Goal: Task Accomplishment & Management: Complete application form

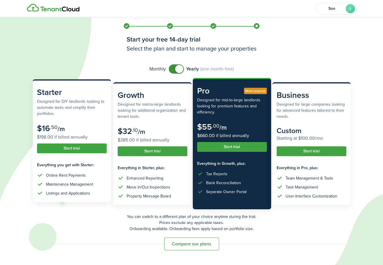
click at [74, 150] on button "Start trial" at bounding box center [72, 149] width 70 height 10
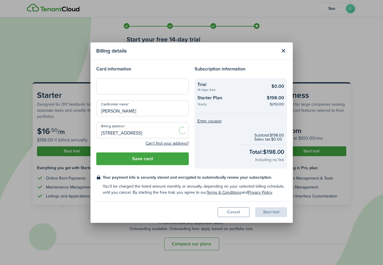
scroll to position [0, 12]
click at [171, 163] on button "Save card" at bounding box center [142, 159] width 93 height 13
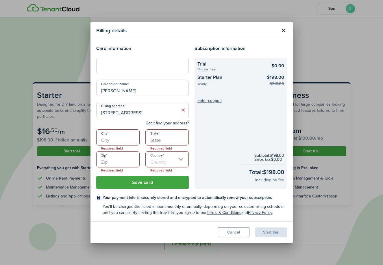
click at [124, 139] on input "City" at bounding box center [117, 138] width 43 height 16
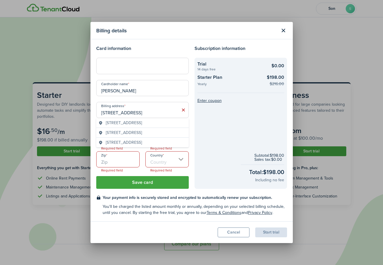
click at [133, 114] on input "[STREET_ADDRESS]" at bounding box center [142, 110] width 93 height 16
click at [130, 125] on span "[STREET_ADDRESS]" at bounding box center [124, 123] width 36 height 6
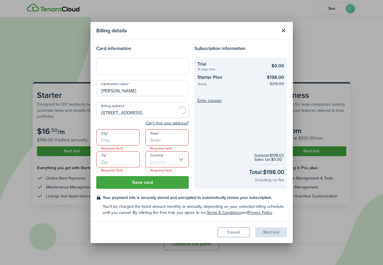
type input "[STREET_ADDRESS]"
type input "[GEOGRAPHIC_DATA]"
type input "WA"
type input "98101"
type input "[GEOGRAPHIC_DATA]"
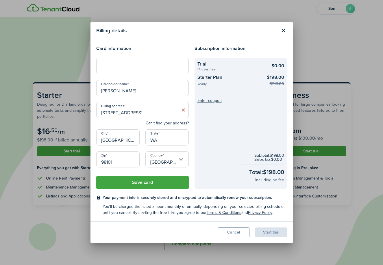
click at [153, 182] on button "Save card" at bounding box center [142, 182] width 93 height 13
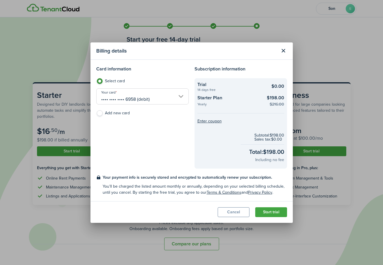
click at [270, 211] on button "Start trial" at bounding box center [271, 213] width 32 height 10
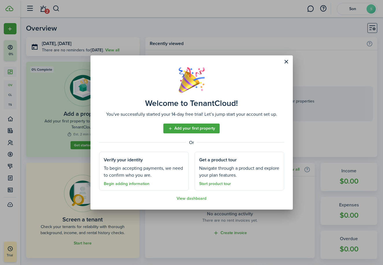
click at [182, 132] on link "Add your first property" at bounding box center [191, 129] width 56 height 10
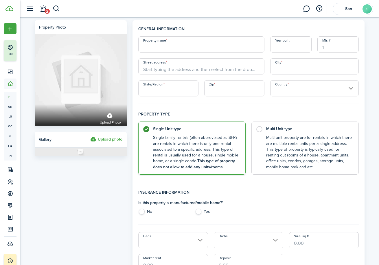
click at [174, 54] on div "Property name Year built Mls # Street address City State/Region Zip Country" at bounding box center [248, 66] width 226 height 60
click at [174, 48] on input "Property name" at bounding box center [201, 44] width 126 height 16
type input "1"
click at [236, 46] on input "Property name" at bounding box center [201, 44] width 126 height 16
click at [278, 47] on input "Year built" at bounding box center [290, 44] width 41 height 16
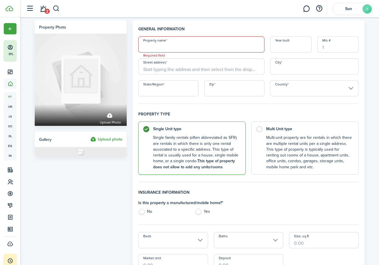
click at [289, 40] on input "Year built" at bounding box center [290, 44] width 41 height 16
type input "1991"
click at [199, 47] on input "Property name" at bounding box center [201, 44] width 126 height 16
click at [164, 44] on input "Property name" at bounding box center [201, 44] width 126 height 16
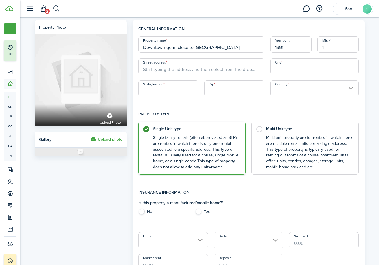
type input "Downtown gem, close to [GEOGRAPHIC_DATA]"
type input "1415"
click at [169, 50] on input "Downtown gem, close to [GEOGRAPHIC_DATA]" at bounding box center [201, 44] width 126 height 16
type input "Downtown treasure, close to [GEOGRAPHIC_DATA]"
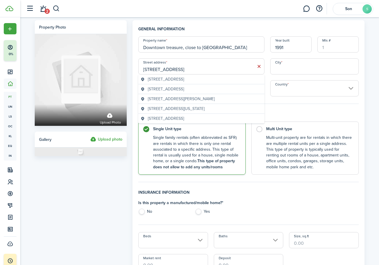
click at [158, 81] on span "[STREET_ADDRESS]" at bounding box center [166, 79] width 36 height 6
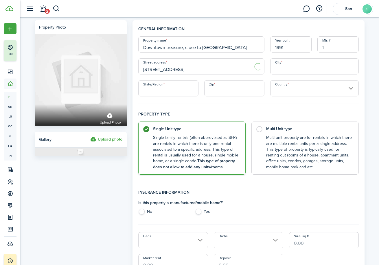
type input "[STREET_ADDRESS]"
type input "[GEOGRAPHIC_DATA]"
type input "WA"
type input "98101"
type input "[GEOGRAPHIC_DATA]"
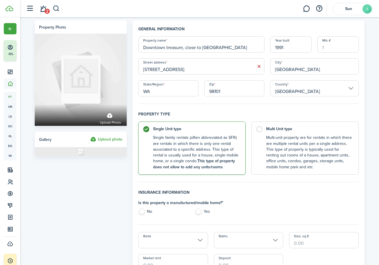
click at [161, 45] on input "Downtown treasure, close to [GEOGRAPHIC_DATA]" at bounding box center [201, 44] width 126 height 16
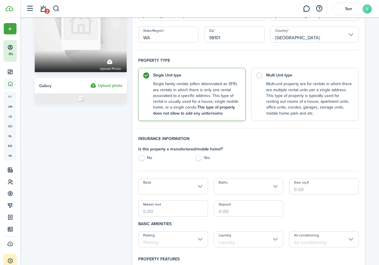
scroll to position [55, 0]
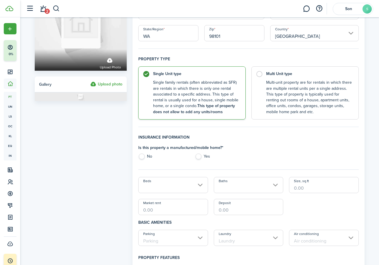
type input "Rental apartment"
click at [137, 159] on div "Is this property a manufactured/mobile home? * No Yes" at bounding box center [191, 154] width 113 height 18
click at [146, 159] on label "No" at bounding box center [163, 158] width 51 height 9
radio input "true"
click at [176, 186] on input "Beds" at bounding box center [173, 185] width 70 height 16
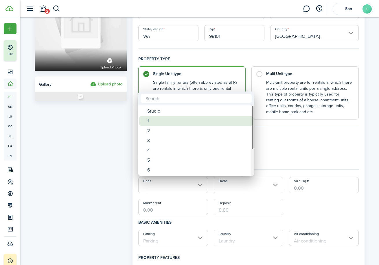
click at [181, 124] on div "1" at bounding box center [198, 121] width 102 height 10
type input "1"
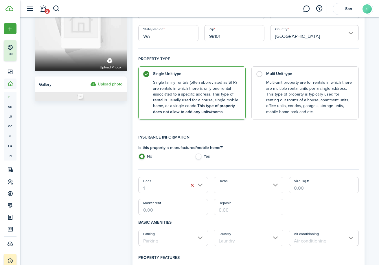
click at [239, 182] on input "Baths" at bounding box center [249, 185] width 70 height 16
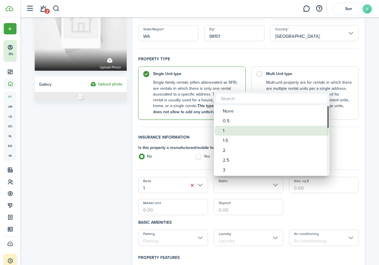
click at [231, 129] on div "1" at bounding box center [274, 131] width 102 height 10
type input "1"
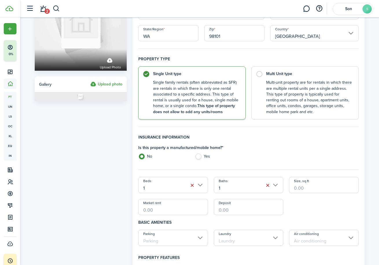
click at [301, 188] on input "Size, sq.ft" at bounding box center [324, 185] width 70 height 16
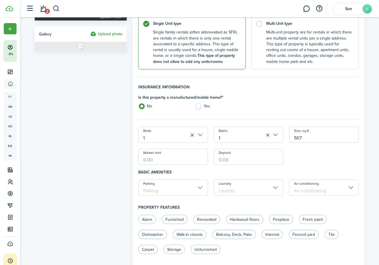
scroll to position [128, 0]
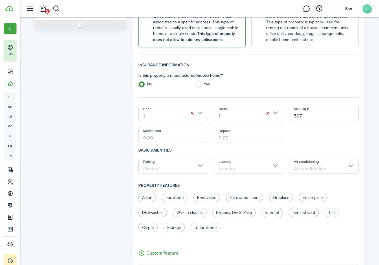
type input "507"
click at [158, 134] on input "Market rent" at bounding box center [173, 135] width 70 height 16
type input "$3,200.00"
type input "$1,000.00"
click at [179, 180] on h4 "Property features" at bounding box center [248, 185] width 220 height 15
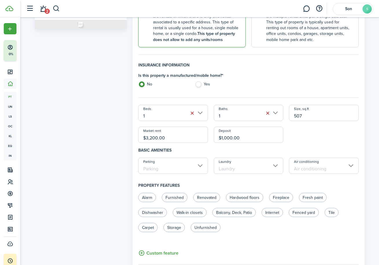
click at [180, 171] on input "Parking" at bounding box center [173, 166] width 70 height 16
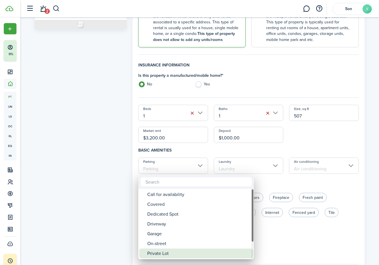
click at [169, 256] on div "Private Lot" at bounding box center [198, 254] width 102 height 10
type input "Private Lot"
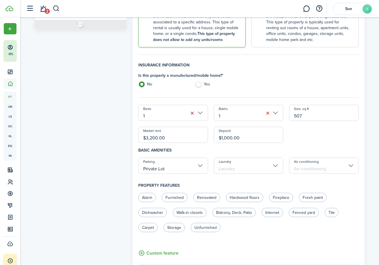
click at [241, 163] on input "Laundry" at bounding box center [249, 166] width 70 height 16
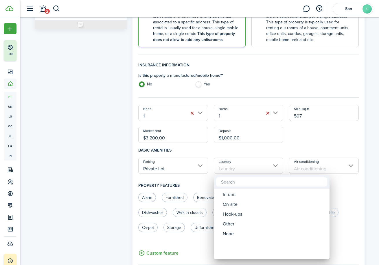
click at [191, 166] on div at bounding box center [189, 133] width 471 height 358
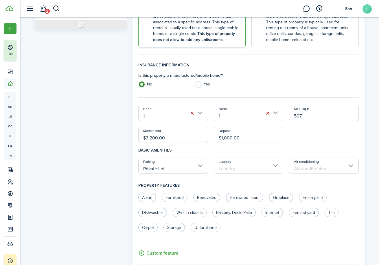
click at [246, 166] on input "Laundry" at bounding box center [249, 166] width 70 height 16
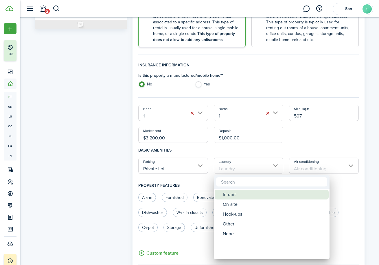
click at [244, 196] on div "In-unit" at bounding box center [274, 195] width 102 height 10
type input "In-unit"
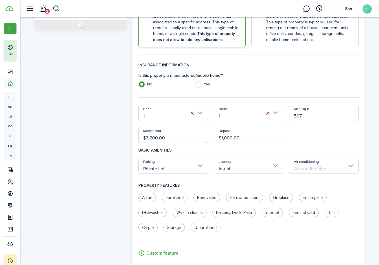
click at [309, 164] on input "Air conditioning" at bounding box center [324, 166] width 70 height 16
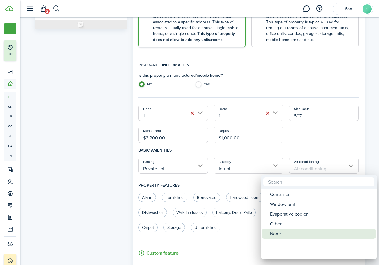
click at [278, 230] on div "None" at bounding box center [321, 234] width 102 height 10
type input "None"
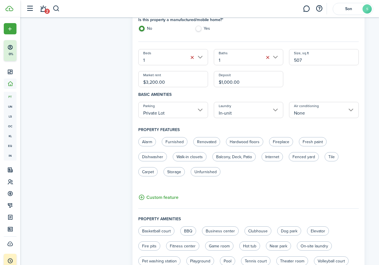
scroll to position [191, 0]
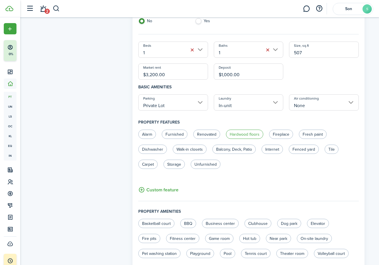
click at [236, 137] on label "Hardwood floors" at bounding box center [244, 134] width 37 height 9
radio input "true"
click at [314, 136] on label "Fresh paint" at bounding box center [313, 134] width 28 height 9
radio input "true"
click at [265, 150] on label "Internet" at bounding box center [271, 149] width 21 height 9
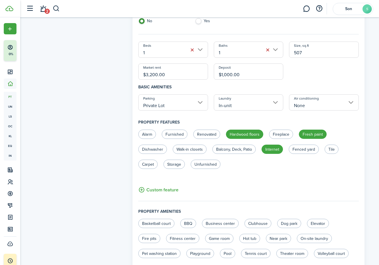
radio input "true"
drag, startPoint x: 238, startPoint y: 150, endPoint x: 211, endPoint y: 150, distance: 26.9
click at [238, 150] on label "Balcony, Deck, Patio" at bounding box center [233, 149] width 43 height 9
radio input "true"
click at [186, 152] on label "Walk-in closets" at bounding box center [190, 149] width 34 height 9
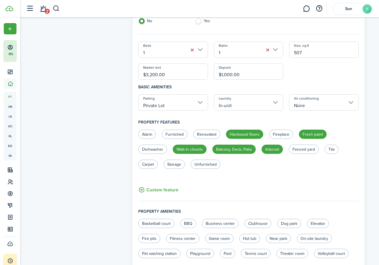
radio input "true"
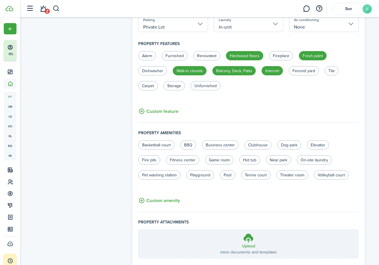
scroll to position [280, 0]
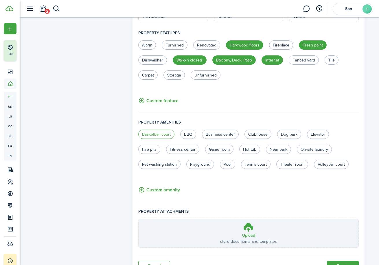
click at [160, 137] on label "Basketball court" at bounding box center [156, 134] width 36 height 9
click at [170, 134] on label "Basketball court" at bounding box center [156, 134] width 36 height 9
radio input "false"
click at [259, 131] on label "Clubhouse" at bounding box center [257, 134] width 27 height 9
radio input "true"
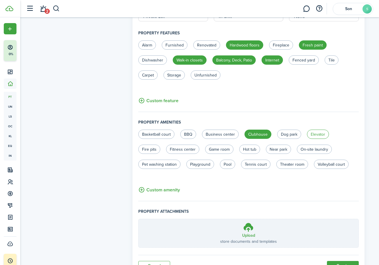
click at [308, 135] on label "Elevator" at bounding box center [318, 134] width 22 height 9
radio input "true"
click at [175, 149] on label "Fitness center" at bounding box center [182, 149] width 33 height 9
radio input "true"
click at [250, 152] on label "Hot tub" at bounding box center [249, 149] width 21 height 9
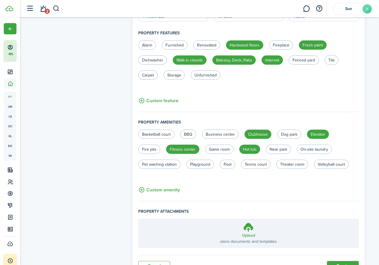
radio input "true"
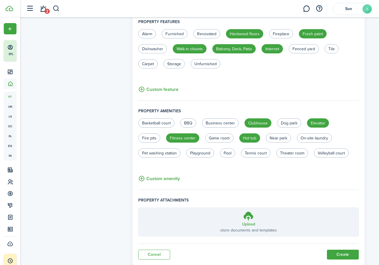
scroll to position [308, 0]
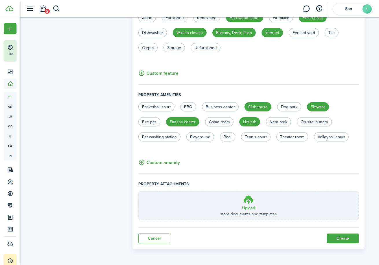
click at [255, 206] on label "Upload store documents and templates Choose file" at bounding box center [249, 206] width 220 height 28
click at [139, 192] on input "Upload store documents and templates Choose file" at bounding box center [139, 192] width 0 height 0
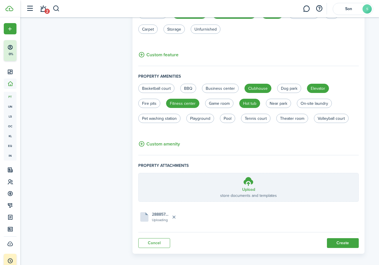
scroll to position [331, 0]
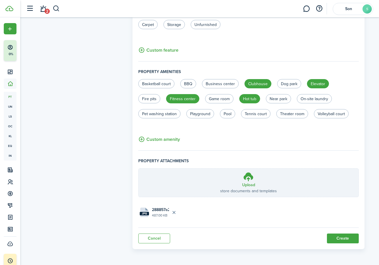
click at [342, 242] on button "Create" at bounding box center [343, 239] width 32 height 10
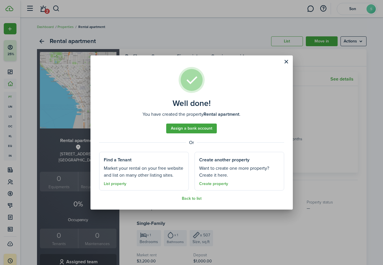
click at [153, 144] on assembled-view-separator "Or" at bounding box center [191, 142] width 185 height 7
click at [120, 185] on link "List property" at bounding box center [115, 184] width 23 height 5
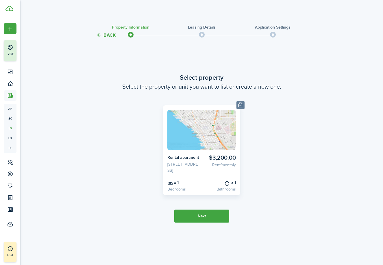
click at [199, 220] on button "Next" at bounding box center [201, 216] width 55 height 13
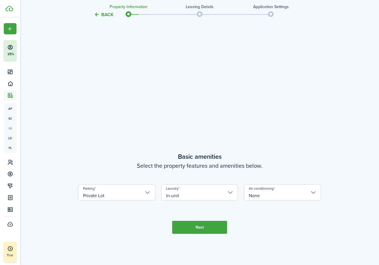
scroll to position [207, 0]
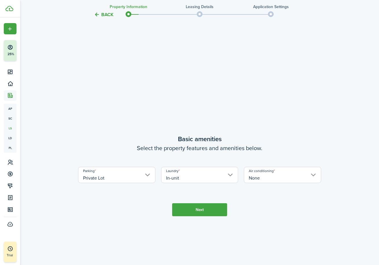
click at [200, 206] on button "Next" at bounding box center [199, 210] width 55 height 13
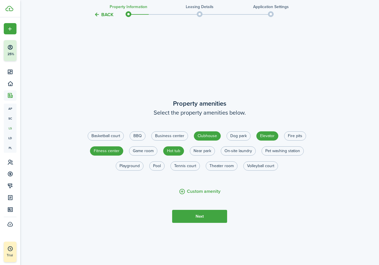
scroll to position [492, 0]
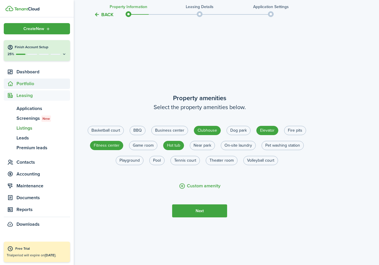
click at [31, 80] on span "Portfolio" at bounding box center [37, 84] width 66 height 10
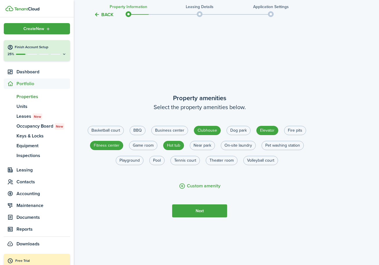
click at [39, 97] on span "Properties" at bounding box center [42, 96] width 53 height 7
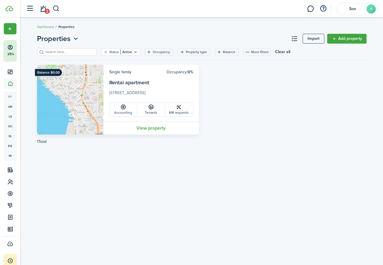
click at [146, 81] on link "Rental apartment" at bounding box center [129, 83] width 40 height 8
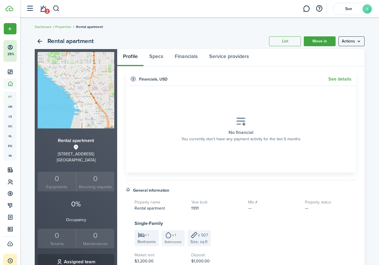
click at [347, 42] on menu-btn "Actions" at bounding box center [351, 41] width 26 height 10
click at [337, 52] on link "Edit property" at bounding box center [339, 54] width 51 height 10
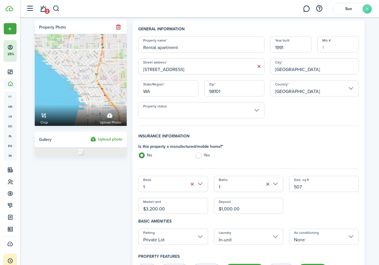
click at [173, 67] on input "[STREET_ADDRESS]" at bounding box center [201, 66] width 126 height 16
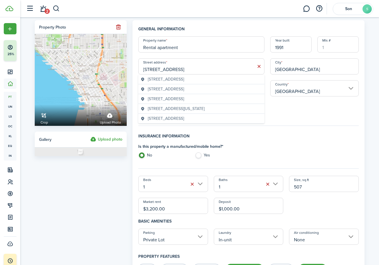
click at [234, 80] on geo-item "[STREET_ADDRESS]" at bounding box center [201, 79] width 121 height 6
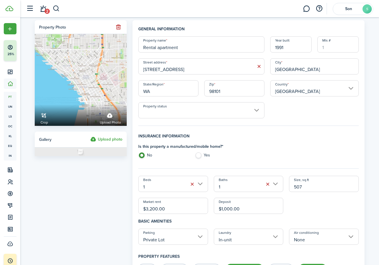
click at [206, 71] on input "[STREET_ADDRESS]" at bounding box center [201, 66] width 126 height 16
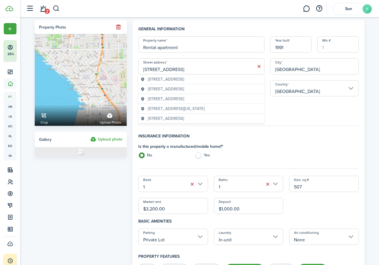
click at [184, 101] on span "[STREET_ADDRESS]" at bounding box center [166, 99] width 36 height 6
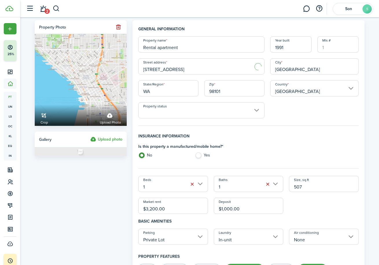
type input "[STREET_ADDRESS]"
type input "98109"
click at [199, 71] on input "[STREET_ADDRESS]" at bounding box center [201, 66] width 126 height 16
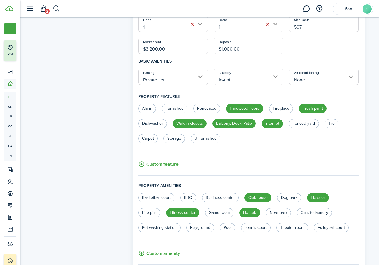
scroll to position [361, 0]
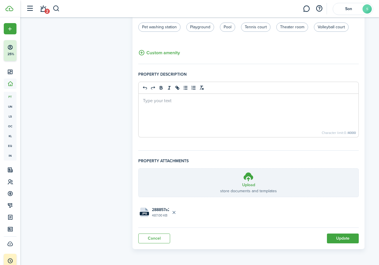
click at [346, 239] on button "Update" at bounding box center [343, 239] width 32 height 10
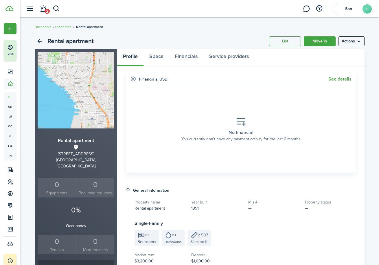
click at [286, 45] on link "List" at bounding box center [285, 41] width 32 height 10
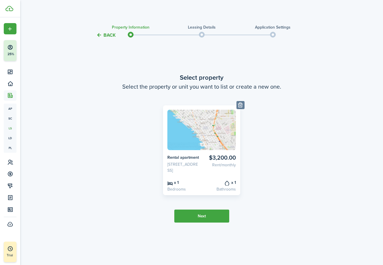
click at [224, 223] on button "Next" at bounding box center [201, 216] width 55 height 13
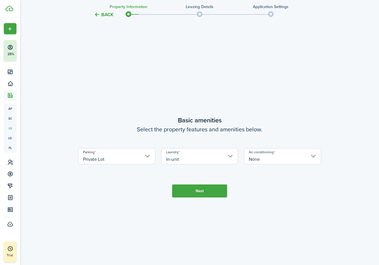
scroll to position [227, 0]
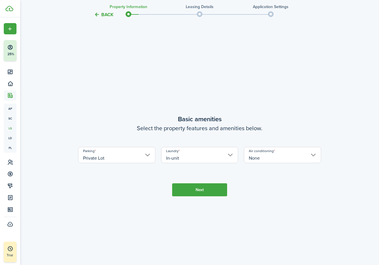
click at [218, 191] on button "Next" at bounding box center [199, 190] width 55 height 13
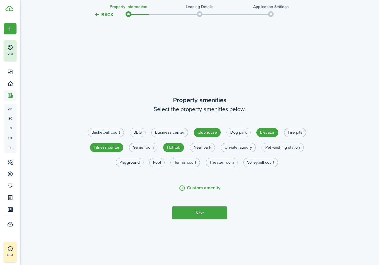
scroll to position [492, 0]
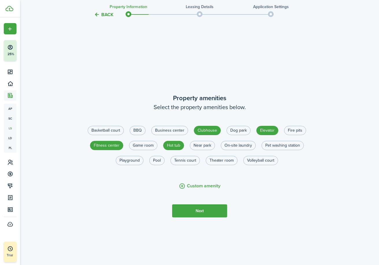
click at [198, 210] on button "Next" at bounding box center [199, 211] width 55 height 13
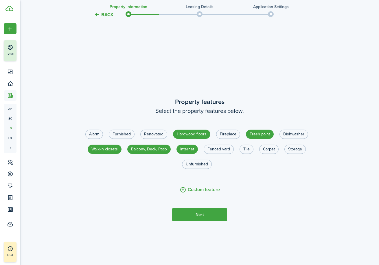
scroll to position [758, 0]
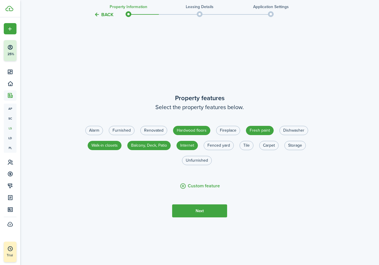
click at [206, 212] on button "Next" at bounding box center [199, 211] width 55 height 13
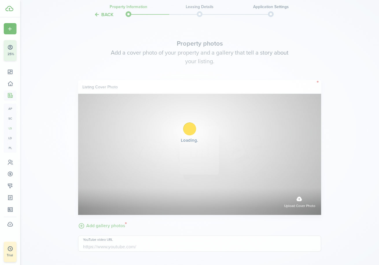
scroll to position [1023, 0]
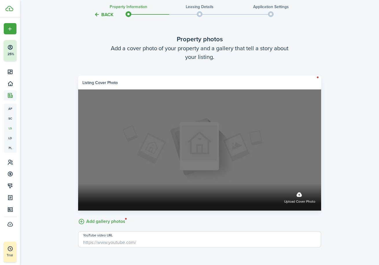
click at [309, 202] on span "Upload cover photo" at bounding box center [299, 202] width 31 height 6
click at [78, 184] on input "Upload cover photo" at bounding box center [78, 184] width 0 height 0
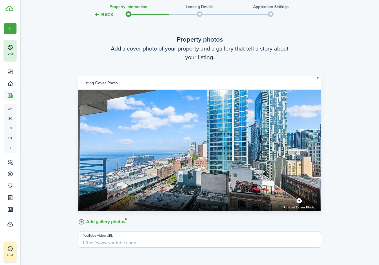
scroll to position [1066, 0]
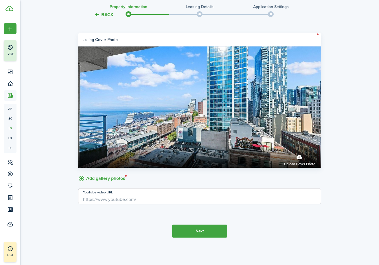
click at [128, 196] on input "YouTube video URL" at bounding box center [199, 197] width 243 height 16
click at [155, 218] on tc-wizard-step "Property photos Add a cover photo of your property and a gallery that tell a st…" at bounding box center [199, 115] width 243 height 270
click at [89, 182] on label "Add gallery photos" at bounding box center [101, 178] width 47 height 9
click at [78, 174] on input "Add gallery photos" at bounding box center [78, 174] width 0 height 0
click at [88, 180] on label "Add gallery photos" at bounding box center [101, 178] width 47 height 9
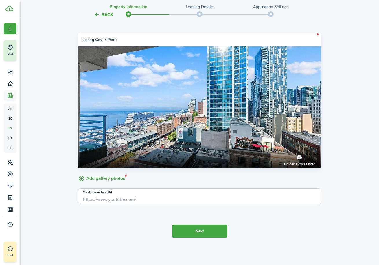
click at [78, 174] on input "Add gallery photos" at bounding box center [78, 174] width 0 height 0
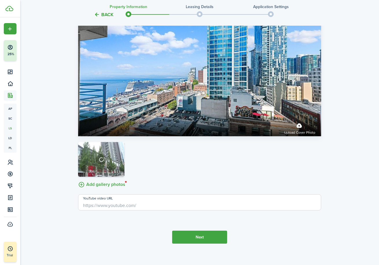
scroll to position [1104, 0]
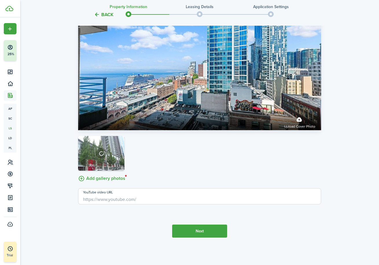
click at [203, 232] on button "Next" at bounding box center [199, 231] width 55 height 13
click at [106, 205] on listing-wizard-media "Property photos Add a cover photo of your property and a gallery that tell a st…" at bounding box center [199, 82] width 243 height 257
click at [109, 202] on input "YouTube video URL" at bounding box center [199, 197] width 243 height 16
click at [181, 228] on button "Next" at bounding box center [199, 231] width 55 height 13
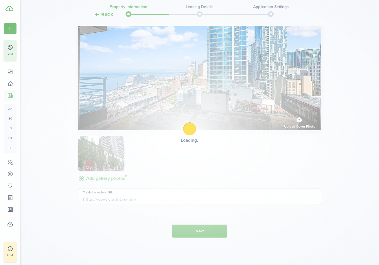
click at [125, 227] on div "Loading" at bounding box center [189, 132] width 379 height 265
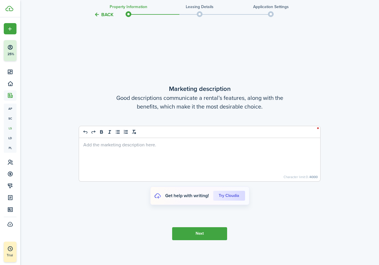
scroll to position [1330, 0]
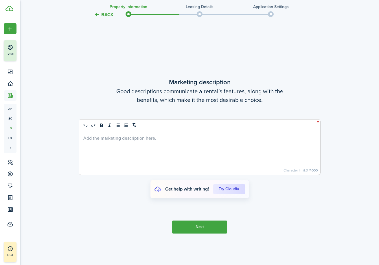
click at [152, 152] on div at bounding box center [199, 153] width 241 height 43
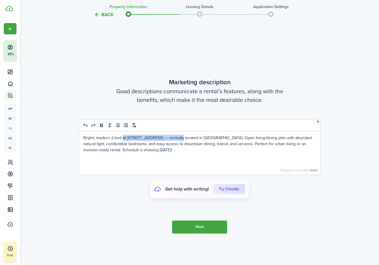
drag, startPoint x: 122, startPoint y: 136, endPoint x: 180, endPoint y: 136, distance: 57.3
click at [180, 136] on p "Bright, modern 2-bed at [STREET_ADDRESS] — centrally located in [GEOGRAPHIC_DAT…" at bounding box center [199, 144] width 232 height 18
click at [203, 147] on p "Bright, modern 1 bed, 1 bathroom unit, centrally located in [GEOGRAPHIC_DATA]. …" at bounding box center [199, 144] width 232 height 18
click at [169, 156] on div "Bright, modern 1 bed, 1 bathroom unit, centrally located in [GEOGRAPHIC_DATA]. …" at bounding box center [199, 153] width 241 height 43
click at [145, 147] on p "Bright, modern 1 bed, 1 bathroom unit, centrally located in [GEOGRAPHIC_DATA]. …" at bounding box center [199, 144] width 232 height 18
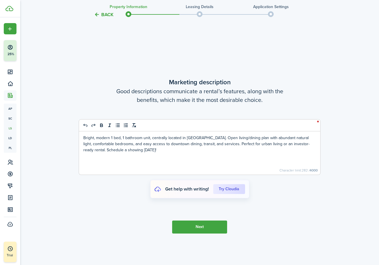
click at [134, 149] on p "Bright, modern 1 bed, 1 bathroom unit, centrally located in [GEOGRAPHIC_DATA]. …" at bounding box center [199, 144] width 232 height 18
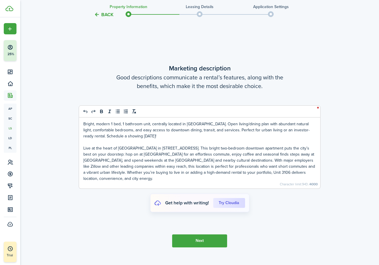
scroll to position [1317, 0]
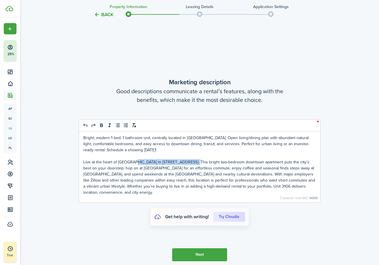
drag, startPoint x: 131, startPoint y: 162, endPoint x: 186, endPoint y: 163, distance: 55.3
click at [186, 163] on p "Live at the heart of [GEOGRAPHIC_DATA] in [STREET_ADDRESS]. This bright two-bed…" at bounding box center [199, 177] width 232 height 36
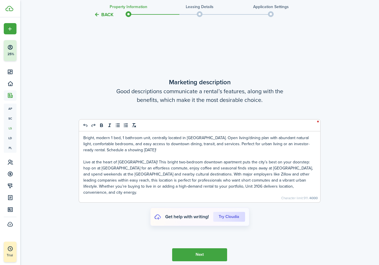
click at [155, 163] on p "Live at the heart of [GEOGRAPHIC_DATA]! This bright two-bedroom downtown apartm…" at bounding box center [199, 177] width 232 height 36
click at [149, 136] on p "Bright, modern 1 bed, 1 bathroom unit, centrally located in [GEOGRAPHIC_DATA]. …" at bounding box center [199, 144] width 232 height 18
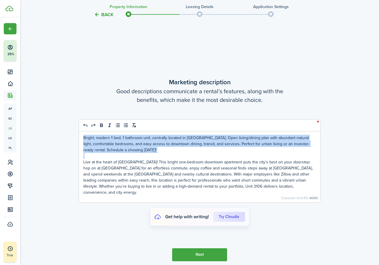
click at [149, 136] on p "Bright, modern 1 bed, 1 bathroom unit, centrally located in [GEOGRAPHIC_DATA]. …" at bounding box center [199, 144] width 232 height 18
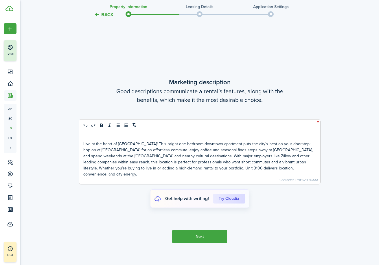
scroll to position [1329, 0]
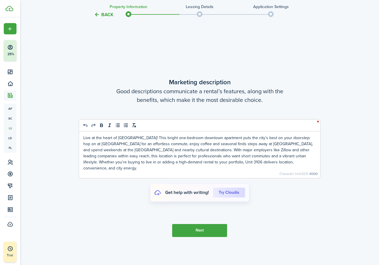
drag, startPoint x: 151, startPoint y: 137, endPoint x: 136, endPoint y: 132, distance: 15.8
click at [150, 136] on p "Live at the heart of [GEOGRAPHIC_DATA]! This bright one-bedroom downtown apartm…" at bounding box center [199, 153] width 232 height 36
click at [110, 236] on tc-wizard-step "Marketing description Good descriptions communicate a rental’s features, along …" at bounding box center [199, 157] width 243 height 265
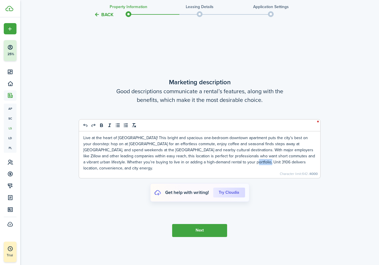
drag, startPoint x: 228, startPoint y: 163, endPoint x: 243, endPoint y: 162, distance: 15.7
click at [243, 162] on p "Live at the heart of [GEOGRAPHIC_DATA]! This bright and spacious one-bedroom do…" at bounding box center [199, 153] width 232 height 36
drag, startPoint x: 124, startPoint y: 217, endPoint x: 130, endPoint y: 211, distance: 8.4
click at [126, 215] on tc-wizard-step "Marketing description Good descriptions communicate a rental’s features, along …" at bounding box center [199, 157] width 243 height 265
click at [208, 224] on button "Next" at bounding box center [199, 230] width 55 height 13
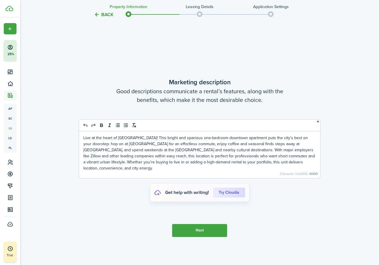
click at [205, 227] on button "Next" at bounding box center [199, 230] width 55 height 13
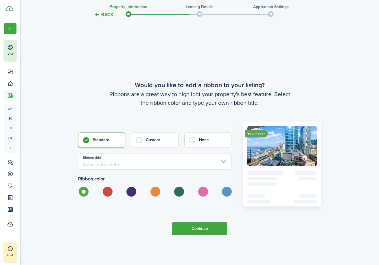
scroll to position [1596, 0]
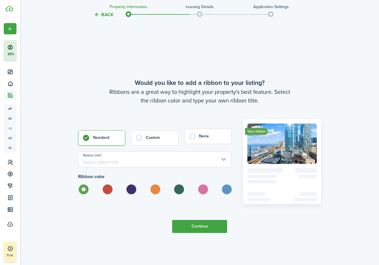
click at [191, 137] on label "None" at bounding box center [207, 136] width 47 height 15
radio input "false"
radio input "true"
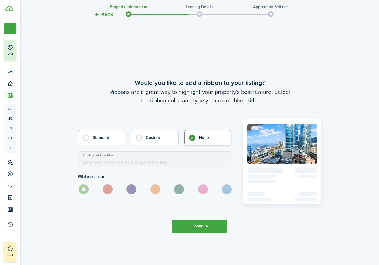
click at [205, 231] on button "Continue" at bounding box center [199, 226] width 55 height 13
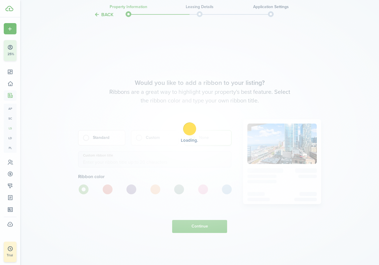
scroll to position [0, 0]
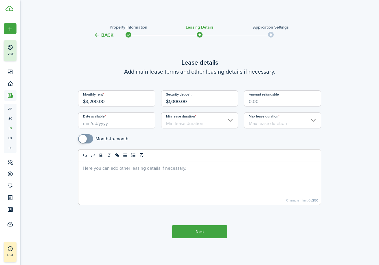
click at [85, 120] on input "Date available" at bounding box center [116, 120] width 77 height 16
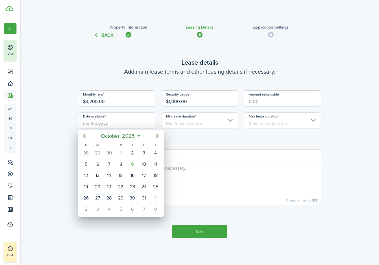
click at [85, 121] on div at bounding box center [189, 133] width 471 height 358
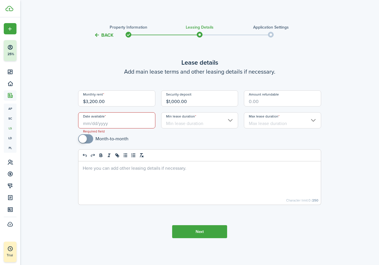
click at [86, 125] on input "Date available" at bounding box center [116, 120] width 77 height 16
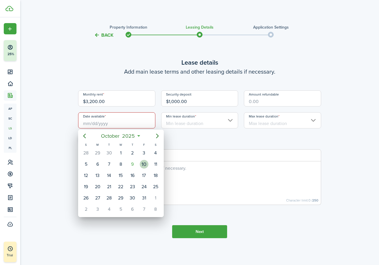
click at [142, 167] on div "10" at bounding box center [144, 164] width 9 height 9
type input "[DATE]"
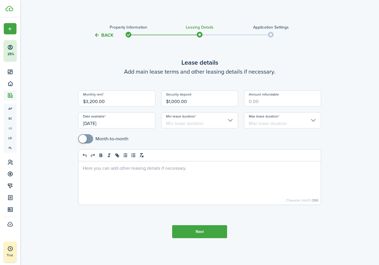
click at [185, 122] on input "Min lease duration" at bounding box center [199, 120] width 77 height 16
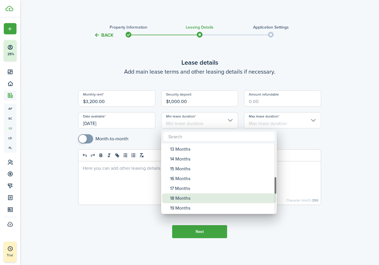
click at [182, 196] on div "18 Months" at bounding box center [221, 199] width 102 height 10
type input "18 Months"
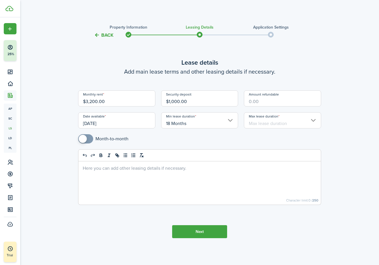
click at [266, 120] on input "Max lease duration" at bounding box center [282, 120] width 77 height 16
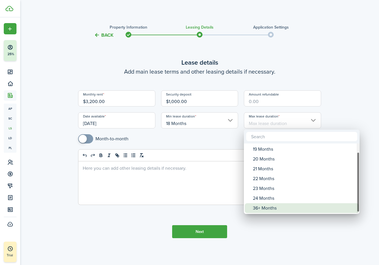
click at [268, 208] on div "36+ Months" at bounding box center [304, 209] width 102 height 10
type input "36+ Months"
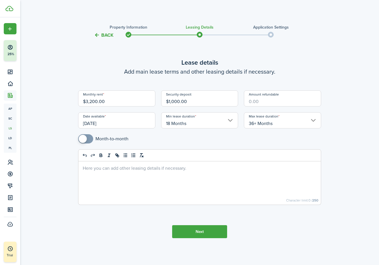
click at [193, 232] on button "Next" at bounding box center [199, 232] width 55 height 13
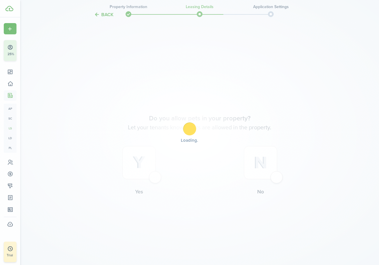
scroll to position [227, 0]
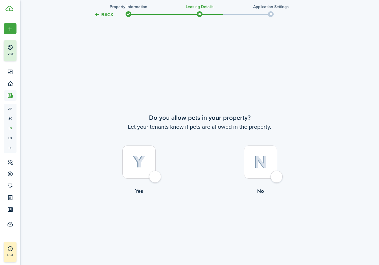
click at [255, 169] on div at bounding box center [260, 162] width 33 height 33
radio input "true"
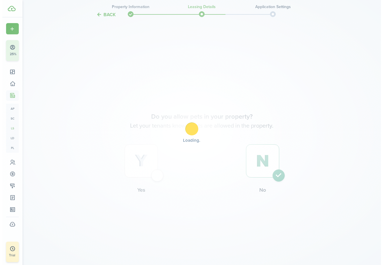
scroll to position [0, 0]
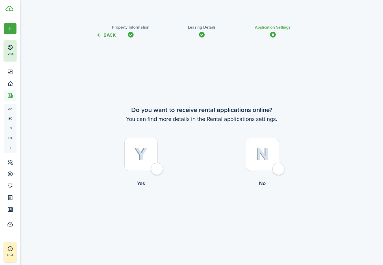
click at [127, 147] on div at bounding box center [140, 154] width 33 height 33
radio input "true"
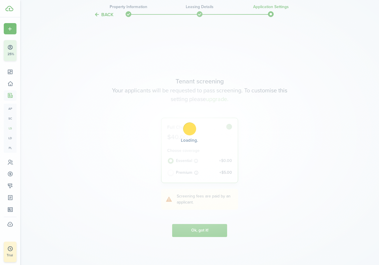
scroll to position [227, 0]
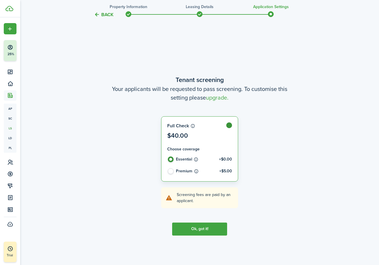
click at [209, 228] on button "Ok, got it!" at bounding box center [199, 229] width 55 height 13
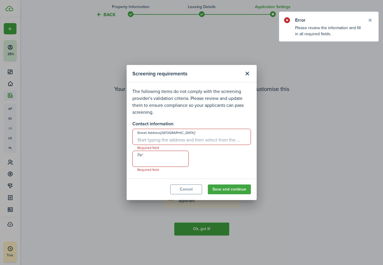
click at [203, 141] on input "Street Address[GEOGRAPHIC_DATA]" at bounding box center [191, 137] width 119 height 16
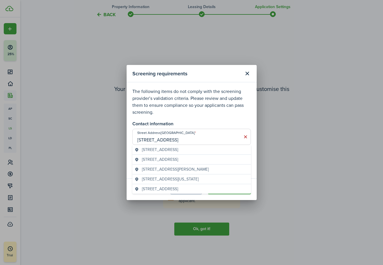
click at [198, 146] on div "[STREET_ADDRESS]" at bounding box center [191, 150] width 119 height 10
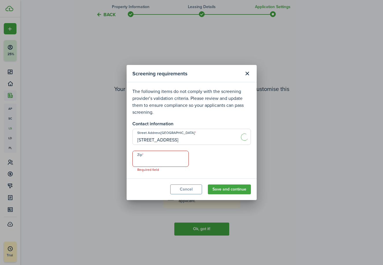
type input "[STREET_ADDRESS]"
type input "98101"
click at [232, 188] on button "Save and continue" at bounding box center [229, 190] width 43 height 10
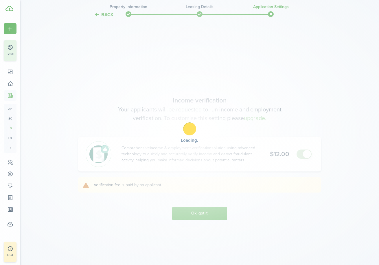
scroll to position [492, 0]
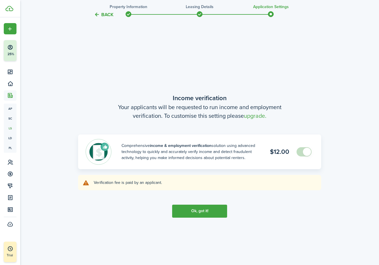
click at [197, 217] on button "Ok, got it!" at bounding box center [199, 211] width 55 height 13
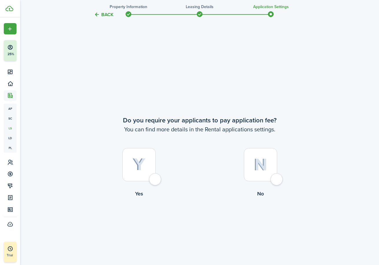
scroll to position [758, 0]
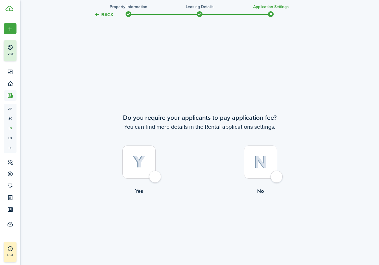
click at [142, 173] on div at bounding box center [138, 162] width 33 height 33
radio input "true"
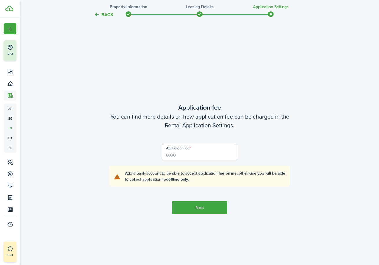
scroll to position [1023, 0]
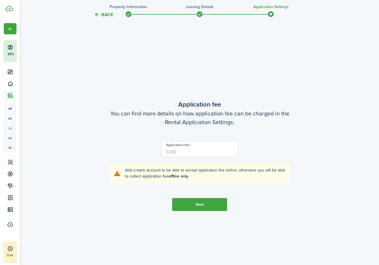
click at [168, 154] on input "Application fee" at bounding box center [199, 149] width 77 height 16
click at [185, 155] on input "Application fee" at bounding box center [199, 149] width 77 height 16
type input "$50.00"
click at [219, 198] on tc-wizard-step "Application fee You can find more details on how application fee can be charged…" at bounding box center [199, 155] width 243 height 265
click at [217, 204] on button "Next" at bounding box center [199, 204] width 55 height 13
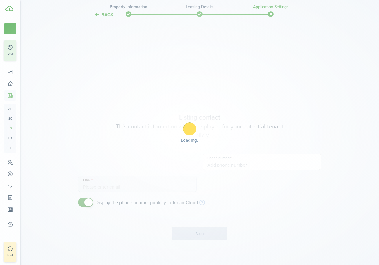
type input "[PHONE_NUMBER]"
type input "[EMAIL_ADDRESS][DOMAIN_NAME]"
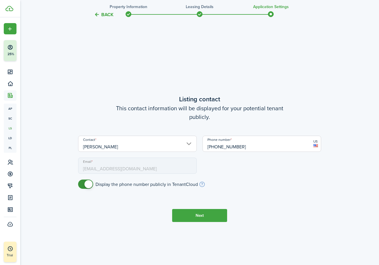
scroll to position [1289, 0]
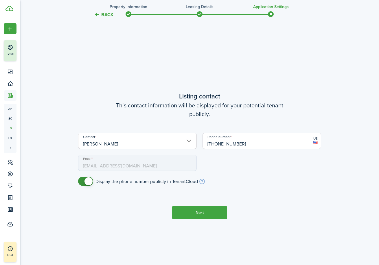
click at [258, 145] on input "[PHONE_NUMBER]" at bounding box center [261, 141] width 119 height 16
click at [232, 143] on input "[PHONE_NUMBER]" at bounding box center [261, 141] width 119 height 16
drag, startPoint x: 231, startPoint y: 143, endPoint x: 250, endPoint y: 148, distance: 20.2
click at [250, 148] on input "[PHONE_NUMBER]" at bounding box center [261, 141] width 119 height 16
type input "[PHONE_NUMBER]"
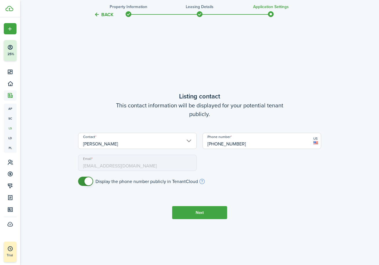
click at [267, 162] on div "Contact [PERSON_NAME] Phone number [PHONE_NUMBER] US Email [EMAIL_ADDRESS][DOMA…" at bounding box center [199, 155] width 249 height 44
click at [118, 143] on input "[PERSON_NAME]" at bounding box center [137, 141] width 119 height 16
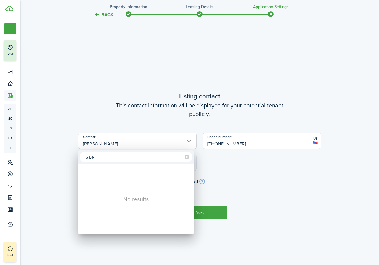
type input "S Le"
click at [248, 187] on div at bounding box center [189, 133] width 471 height 358
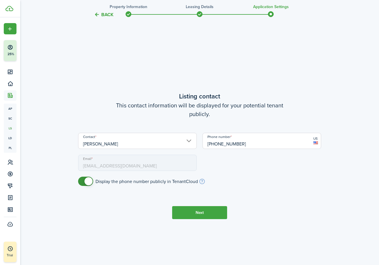
click at [126, 144] on input "[PERSON_NAME]" at bounding box center [137, 141] width 119 height 16
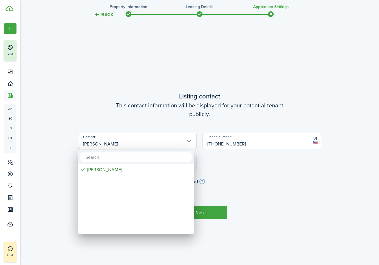
click at [274, 178] on div at bounding box center [189, 133] width 471 height 358
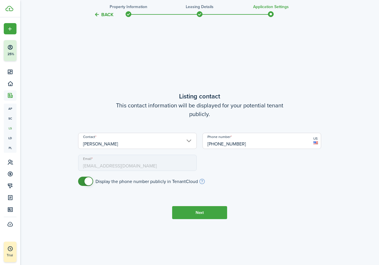
click at [218, 213] on button "Next" at bounding box center [199, 212] width 55 height 13
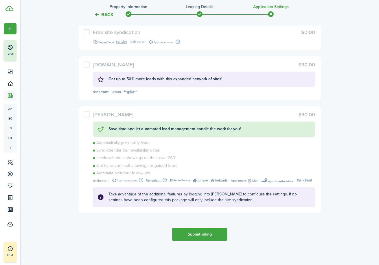
scroll to position [1550, 0]
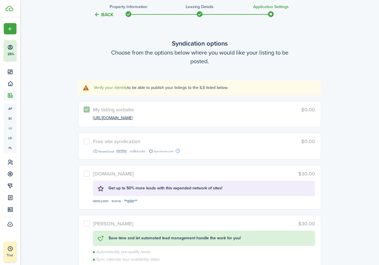
click at [108, 88] on link "Verify your identity" at bounding box center [111, 88] width 34 height 6
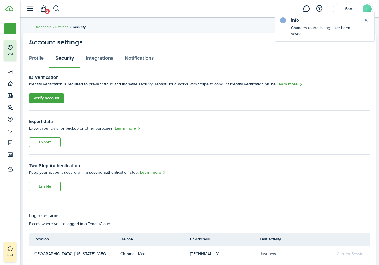
click at [53, 99] on link "Verify account" at bounding box center [46, 98] width 35 height 10
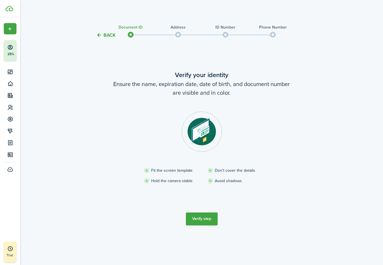
click at [100, 35] on button "Back" at bounding box center [105, 35] width 19 height 6
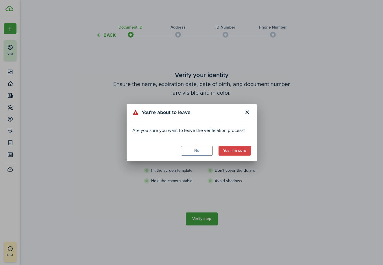
click at [226, 149] on button "Yes, I'm sure" at bounding box center [235, 151] width 32 height 10
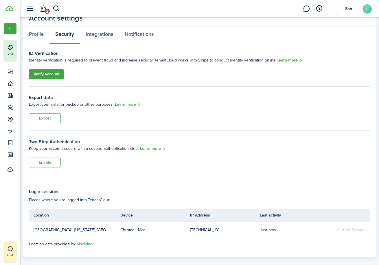
scroll to position [32, 0]
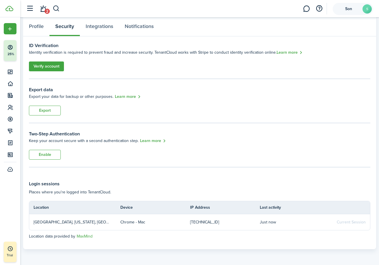
click at [351, 12] on account-user-avatar "Son S" at bounding box center [353, 9] width 40 height 12
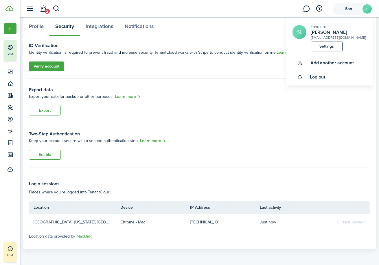
click at [353, 11] on span "Son" at bounding box center [348, 9] width 23 height 4
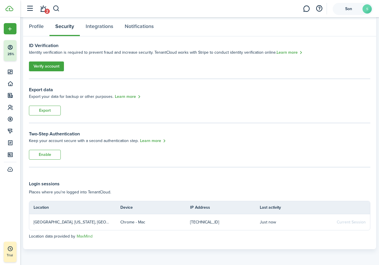
click at [353, 9] on span "Son" at bounding box center [348, 9] width 23 height 4
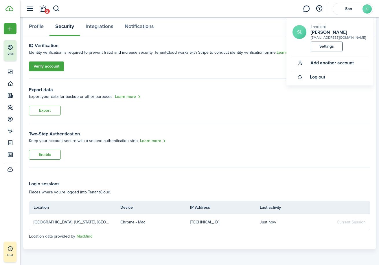
click at [324, 47] on link "Settings" at bounding box center [327, 47] width 32 height 10
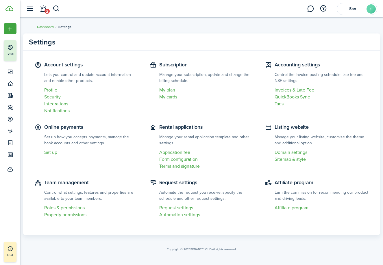
click at [47, 89] on link "Profile" at bounding box center [91, 90] width 94 height 7
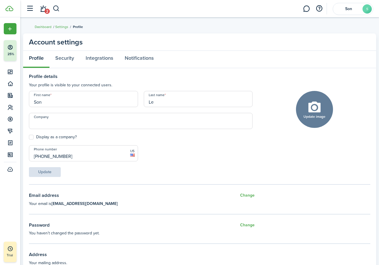
click at [92, 97] on input "Son" at bounding box center [83, 99] width 109 height 16
click at [93, 101] on input "Son" at bounding box center [83, 99] width 109 height 16
type input "[PERSON_NAME]"
click at [53, 171] on button "Update" at bounding box center [45, 172] width 32 height 10
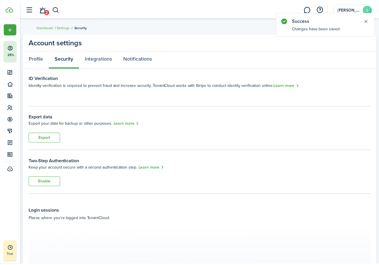
scroll to position [32, 0]
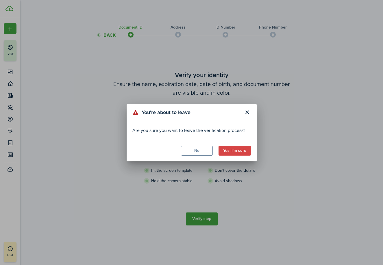
click at [251, 110] on button "Close modal" at bounding box center [248, 113] width 10 height 10
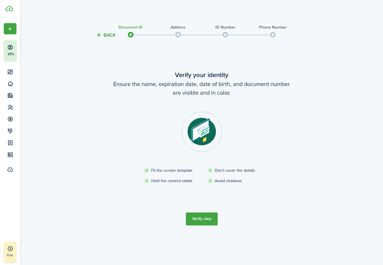
click at [200, 219] on button "Verify step" at bounding box center [202, 219] width 32 height 13
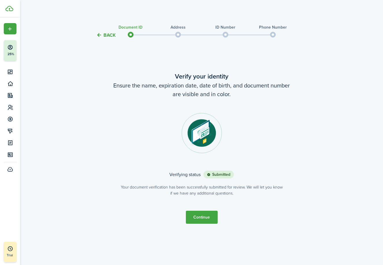
click at [200, 222] on button "Continue" at bounding box center [202, 217] width 32 height 13
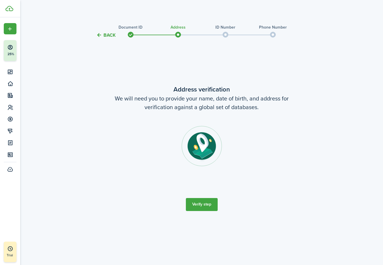
click at [202, 205] on button "Verify step" at bounding box center [202, 204] width 32 height 13
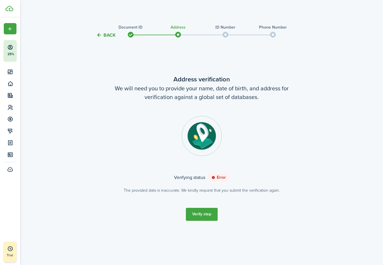
click at [210, 218] on button "Verify step" at bounding box center [202, 214] width 32 height 13
click at [195, 211] on button "Verify step" at bounding box center [202, 214] width 32 height 13
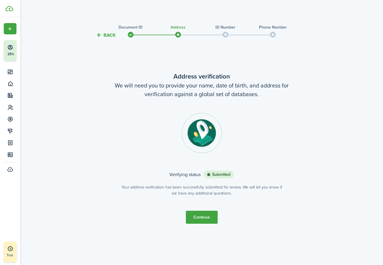
click at [202, 213] on button "Continue" at bounding box center [202, 217] width 32 height 13
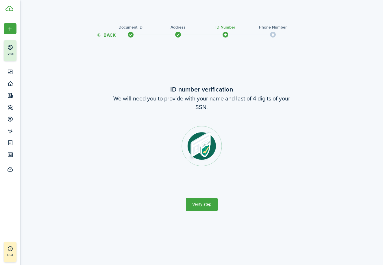
click at [201, 210] on button "Verify step" at bounding box center [202, 204] width 32 height 13
click at [192, 197] on tc-wizard-step "ID number verification We will need you to provide with your name and last of 4…" at bounding box center [201, 147] width 243 height 203
click at [206, 201] on button "Verify step" at bounding box center [202, 204] width 32 height 13
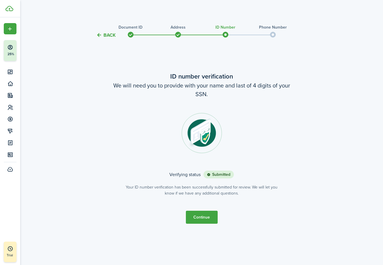
click at [202, 217] on button "Continue" at bounding box center [202, 217] width 32 height 13
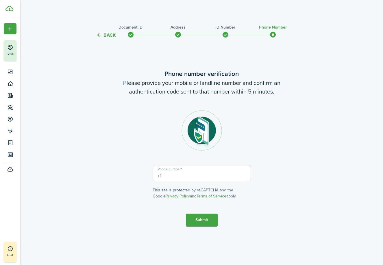
click at [192, 179] on input "+1" at bounding box center [202, 173] width 98 height 16
type input "[PHONE_NUMBER]"
click at [206, 225] on button "Submit" at bounding box center [202, 220] width 32 height 13
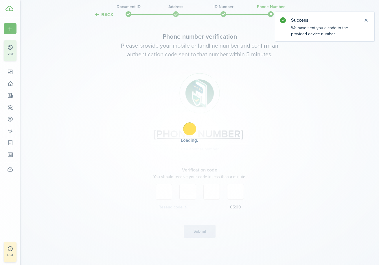
scroll to position [26, 0]
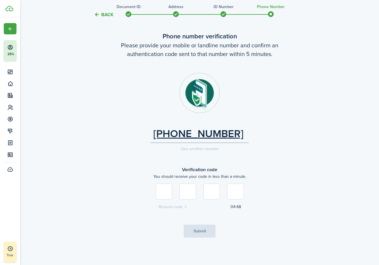
type input "6"
type input "3"
type input "9"
type input "4"
click at [199, 230] on button "Submit" at bounding box center [200, 231] width 32 height 13
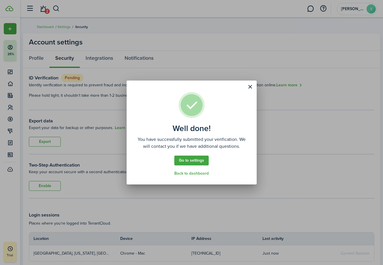
click at [250, 87] on button "Close modal" at bounding box center [251, 87] width 10 height 10
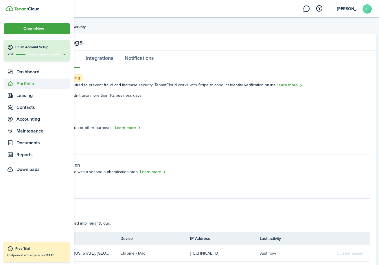
click at [32, 84] on span "Portfolio" at bounding box center [42, 83] width 53 height 7
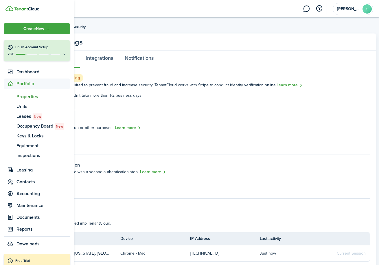
click at [26, 93] on span "Properties" at bounding box center [42, 96] width 53 height 7
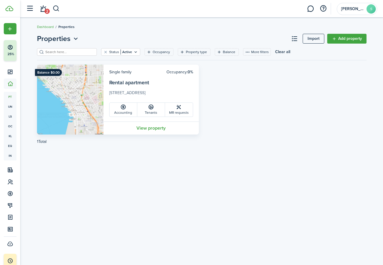
click at [140, 125] on link "View property" at bounding box center [151, 128] width 95 height 13
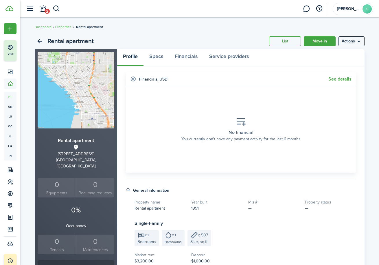
click at [286, 37] on link "List" at bounding box center [285, 41] width 32 height 10
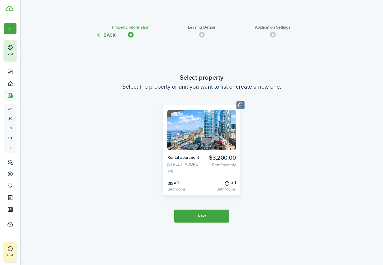
click at [209, 220] on button "Next" at bounding box center [201, 216] width 55 height 13
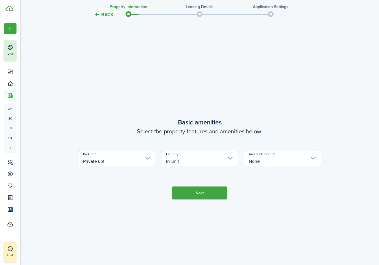
scroll to position [227, 0]
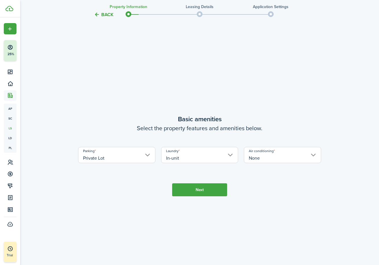
click at [204, 194] on button "Next" at bounding box center [199, 190] width 55 height 13
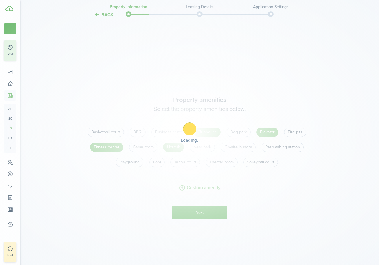
scroll to position [492, 0]
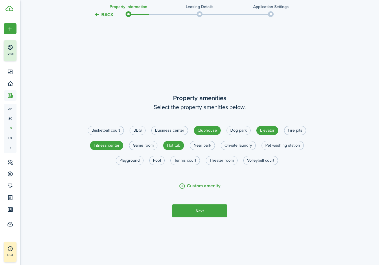
click at [198, 204] on tc-wizard-step "Property amenities Select the property amenities below. Basketball court [GEOGR…" at bounding box center [199, 155] width 243 height 265
click at [198, 207] on button "Next" at bounding box center [199, 211] width 55 height 13
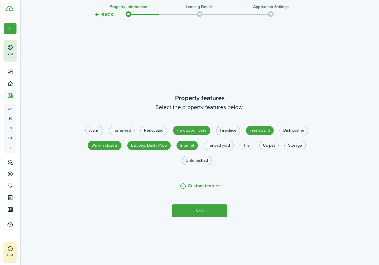
click at [198, 211] on button "Next" at bounding box center [199, 211] width 55 height 13
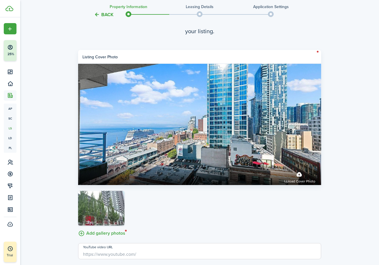
scroll to position [1104, 0]
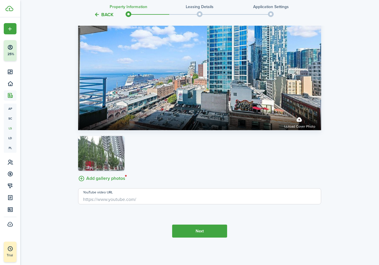
click at [202, 229] on button "Next" at bounding box center [199, 231] width 55 height 13
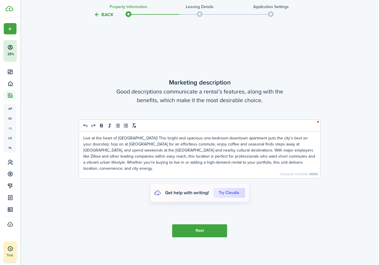
scroll to position [1330, 0]
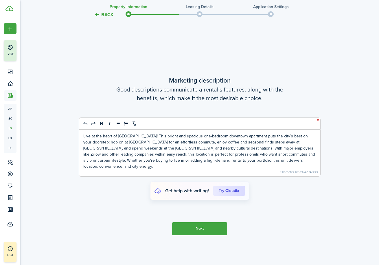
click at [202, 231] on button "Next" at bounding box center [199, 229] width 55 height 13
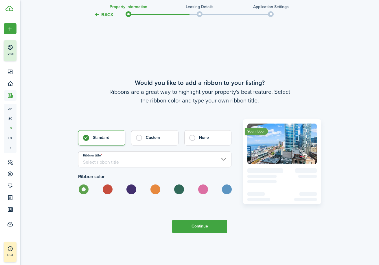
click at [203, 230] on button "Continue" at bounding box center [199, 226] width 55 height 13
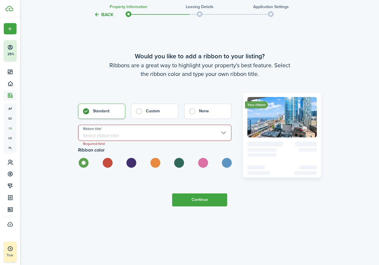
click at [203, 119] on form "Standard Custom None Ribbon title Required field Ribbon color" at bounding box center [154, 136] width 153 height 64
click at [203, 117] on label "None" at bounding box center [207, 109] width 47 height 15
radio input "false"
radio input "true"
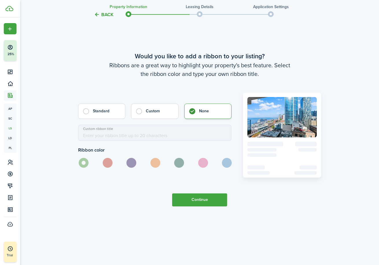
click at [198, 198] on button "Continue" at bounding box center [199, 200] width 55 height 13
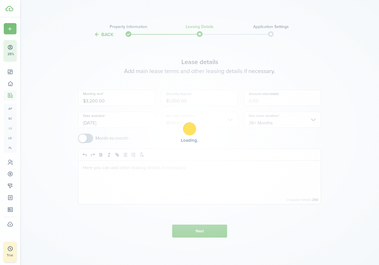
scroll to position [0, 0]
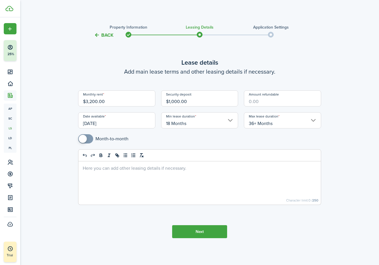
click at [199, 228] on button "Next" at bounding box center [199, 232] width 55 height 13
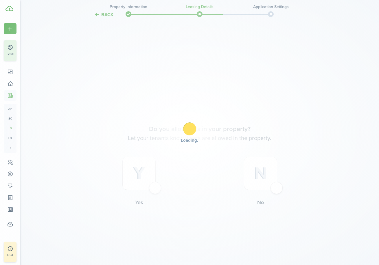
scroll to position [227, 0]
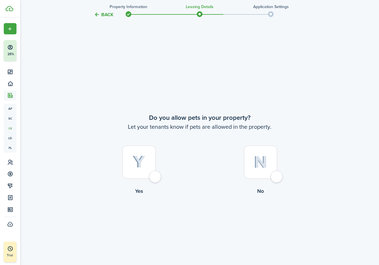
click at [266, 173] on div at bounding box center [260, 162] width 33 height 33
radio input "true"
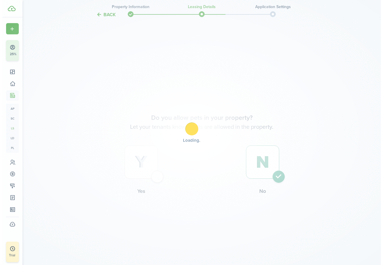
scroll to position [0, 0]
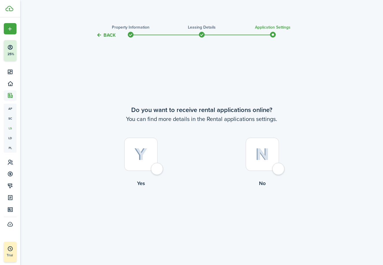
click at [273, 168] on div at bounding box center [262, 154] width 33 height 33
radio input "true"
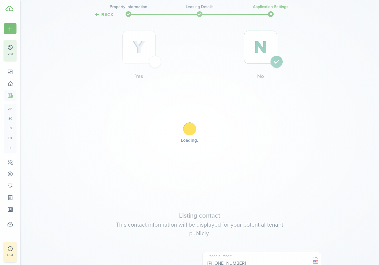
type input "[PHONE_NUMBER]"
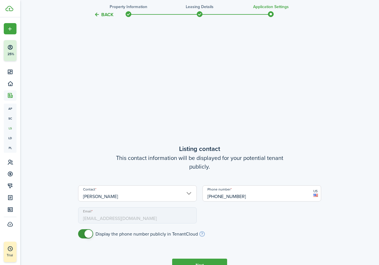
scroll to position [33, 0]
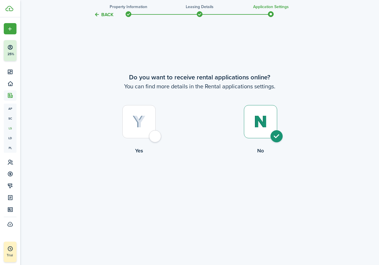
click at [146, 115] on div at bounding box center [138, 121] width 33 height 33
radio input "true"
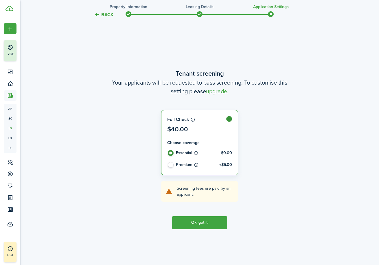
scroll to position [233, 0]
click at [214, 221] on button "Ok, got it!" at bounding box center [199, 222] width 55 height 13
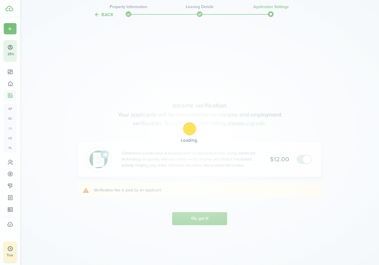
scroll to position [492, 0]
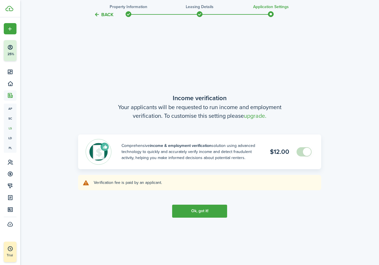
click at [216, 213] on button "Ok, got it!" at bounding box center [199, 211] width 55 height 13
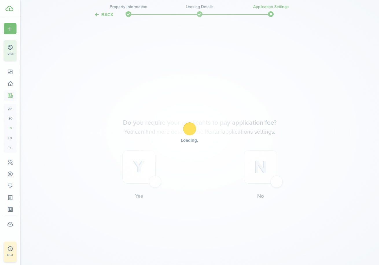
scroll to position [758, 0]
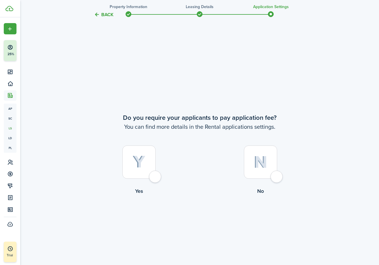
click at [137, 158] on img at bounding box center [138, 162] width 13 height 13
radio input "true"
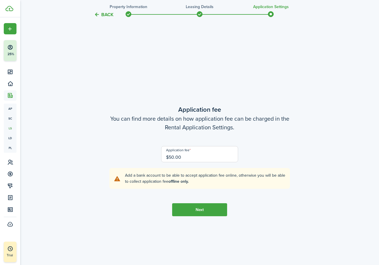
scroll to position [1023, 0]
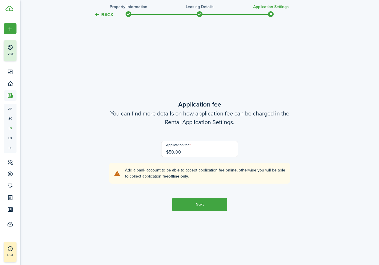
click at [197, 207] on button "Next" at bounding box center [199, 204] width 55 height 13
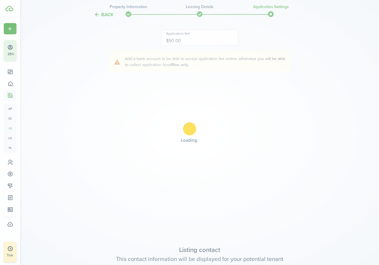
type input "[PHONE_NUMBER]"
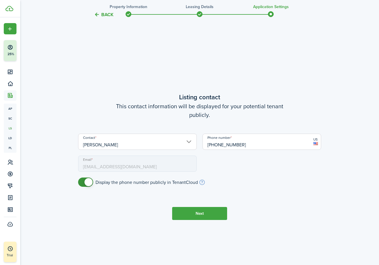
scroll to position [1289, 0]
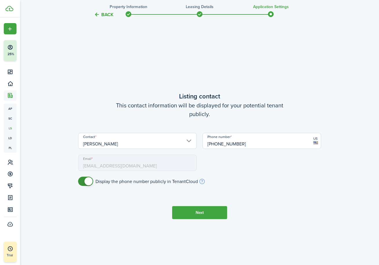
click at [197, 207] on button "Next" at bounding box center [199, 212] width 55 height 13
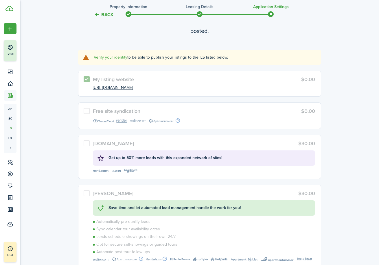
scroll to position [1581, 0]
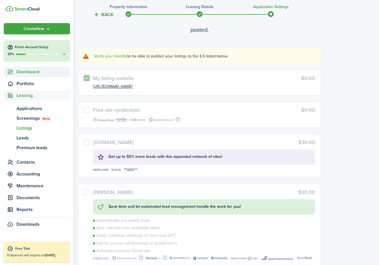
click at [24, 72] on span "Dashboard" at bounding box center [42, 72] width 53 height 7
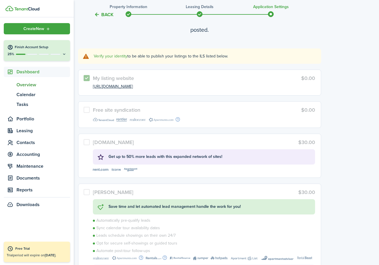
click at [24, 84] on span "Overview" at bounding box center [42, 85] width 53 height 7
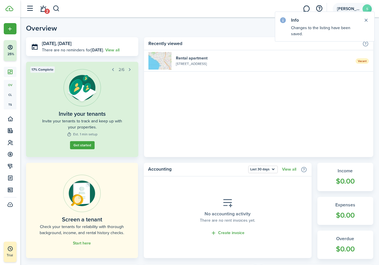
click at [360, 9] on account-user-avatar "[PERSON_NAME]" at bounding box center [353, 9] width 40 height 12
click at [366, 18] on button "Close notify" at bounding box center [366, 20] width 8 height 8
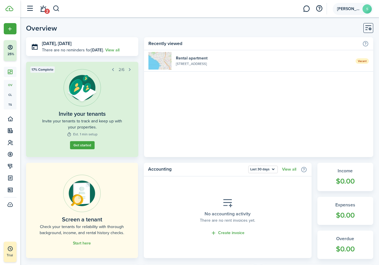
click at [359, 11] on account-user-avatar "[PERSON_NAME]" at bounding box center [353, 9] width 40 height 12
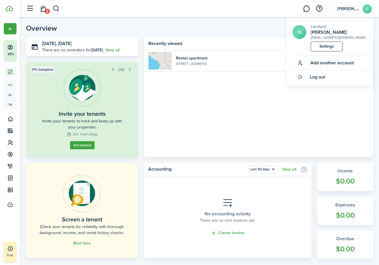
click at [330, 46] on link "Settings" at bounding box center [327, 47] width 32 height 10
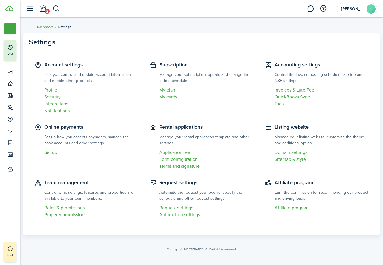
click at [53, 105] on link "Integrations" at bounding box center [91, 104] width 94 height 7
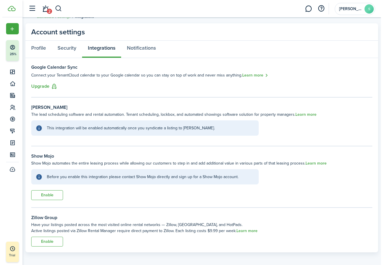
scroll to position [13, 0]
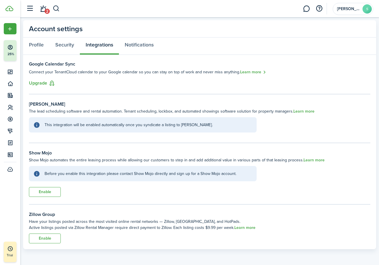
click at [51, 238] on button "Enable" at bounding box center [45, 239] width 32 height 10
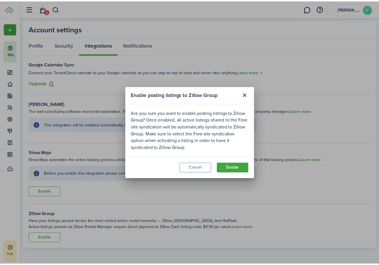
scroll to position [0, 0]
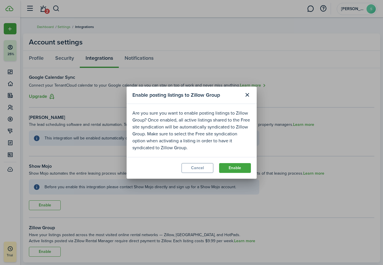
click at [229, 166] on button "Enable" at bounding box center [235, 168] width 32 height 10
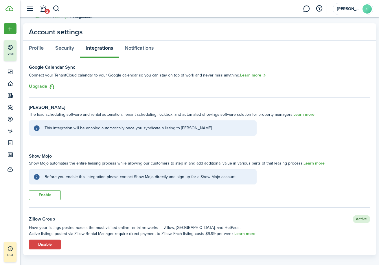
scroll to position [16, 0]
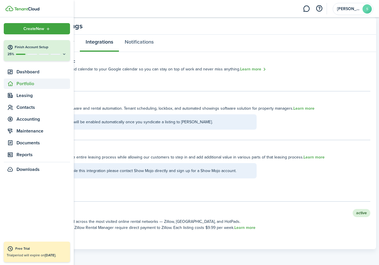
click at [36, 84] on span "Portfolio" at bounding box center [42, 83] width 53 height 7
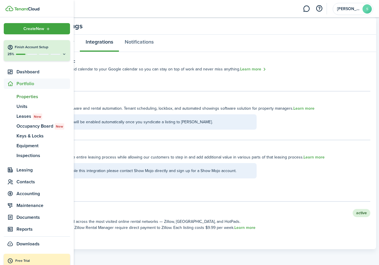
click at [20, 94] on span "Properties" at bounding box center [42, 96] width 53 height 7
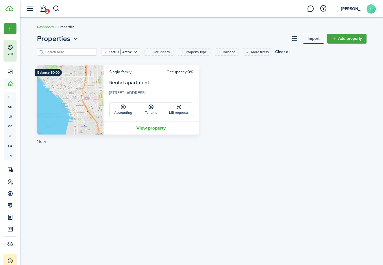
click at [141, 128] on link "View property" at bounding box center [151, 128] width 95 height 13
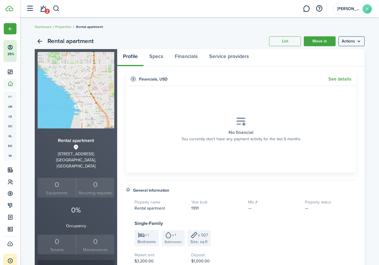
click at [292, 39] on link "List" at bounding box center [285, 41] width 32 height 10
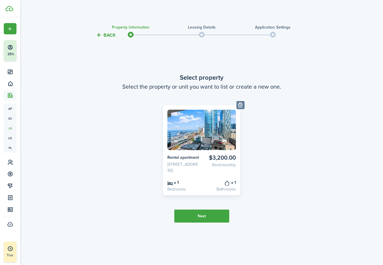
click at [212, 212] on tc-wizard-step "Select property Select the property or unit you want to list or create a new on…" at bounding box center [201, 147] width 243 height 203
click at [214, 220] on button "Next" at bounding box center [201, 216] width 55 height 13
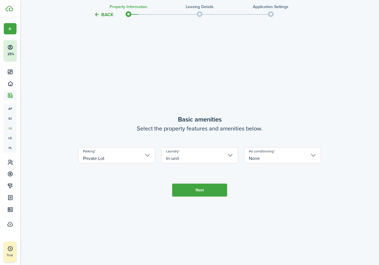
scroll to position [227, 0]
click at [215, 194] on button "Next" at bounding box center [199, 190] width 55 height 13
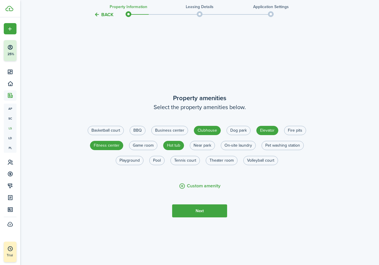
click at [204, 215] on button "Next" at bounding box center [199, 211] width 55 height 13
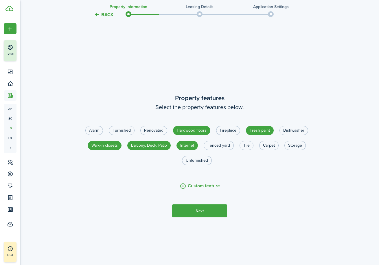
click at [200, 217] on button "Next" at bounding box center [199, 211] width 55 height 13
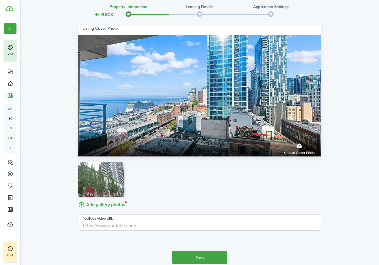
scroll to position [1104, 0]
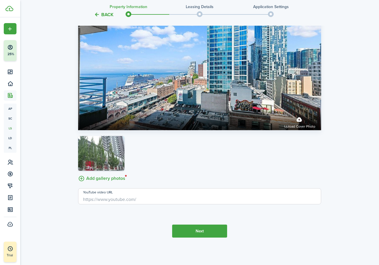
click at [187, 228] on button "Next" at bounding box center [199, 231] width 55 height 13
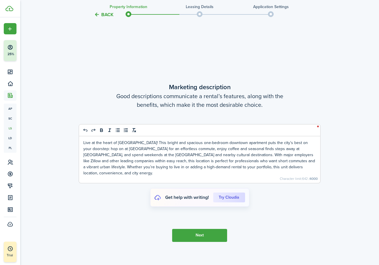
scroll to position [1330, 0]
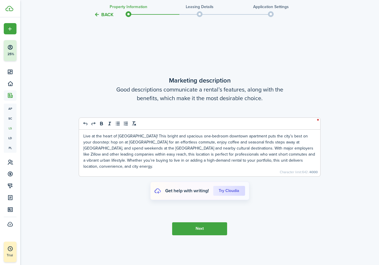
click at [188, 229] on button "Next" at bounding box center [199, 229] width 55 height 13
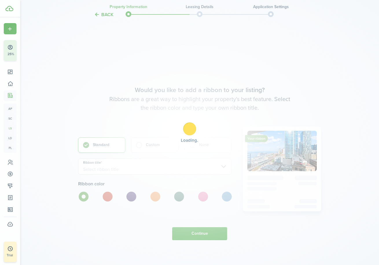
scroll to position [1596, 0]
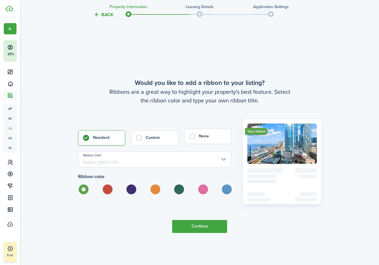
click at [202, 139] on control-radio-card-title "None" at bounding box center [212, 137] width 26 height 6
radio input "false"
radio input "true"
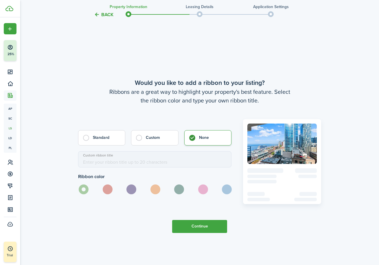
click at [202, 223] on button "Continue" at bounding box center [199, 226] width 55 height 13
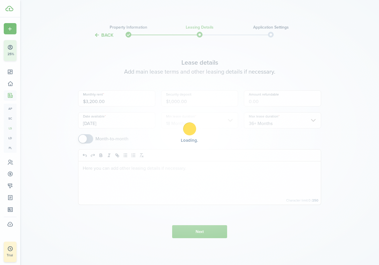
scroll to position [1, 0]
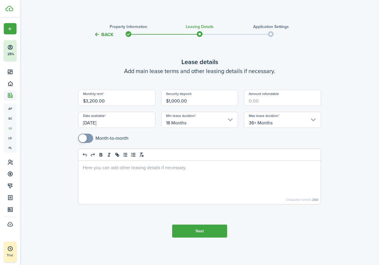
click at [183, 230] on button "Next" at bounding box center [199, 231] width 55 height 13
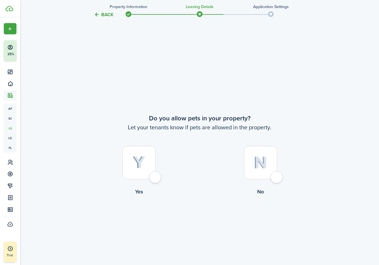
scroll to position [227, 0]
click at [246, 157] on div at bounding box center [260, 162] width 33 height 33
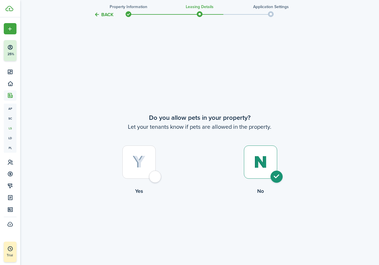
radio input "true"
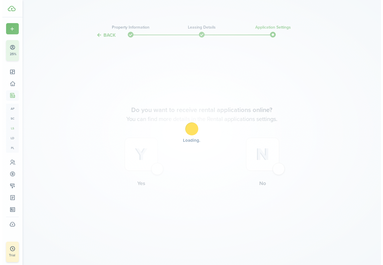
scroll to position [0, 0]
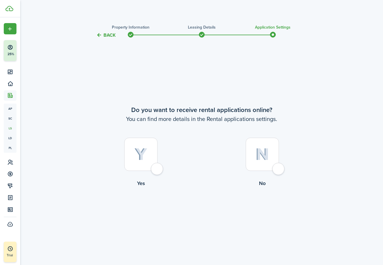
click at [133, 159] on div at bounding box center [140, 154] width 33 height 33
radio input "true"
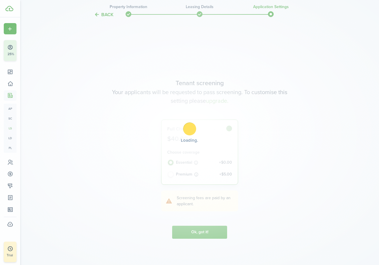
scroll to position [227, 0]
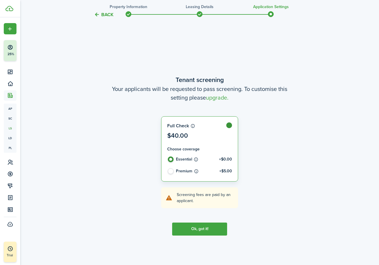
click at [190, 232] on button "Ok, got it!" at bounding box center [199, 229] width 55 height 13
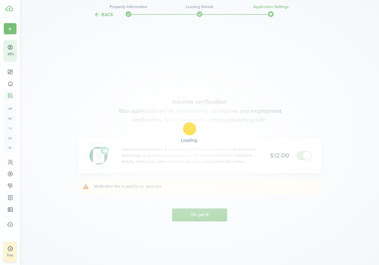
scroll to position [492, 0]
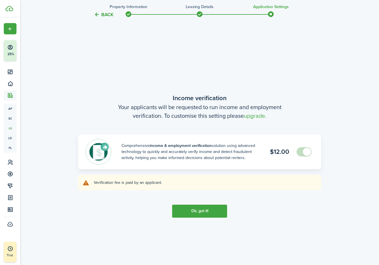
click at [186, 221] on tc-wizard-step "Income verification Your applicants will be requested to run income and employm…" at bounding box center [199, 155] width 243 height 265
click at [189, 210] on button "Ok, got it!" at bounding box center [199, 211] width 55 height 13
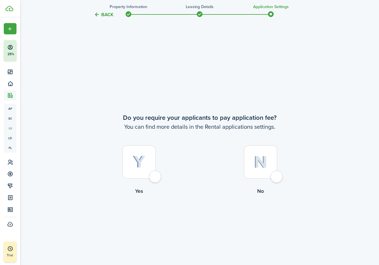
click at [145, 153] on div at bounding box center [138, 162] width 33 height 33
radio input "true"
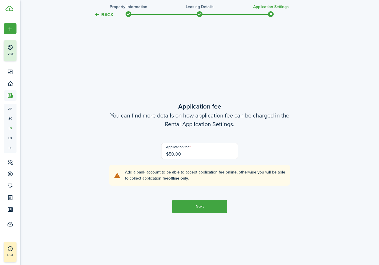
scroll to position [1023, 0]
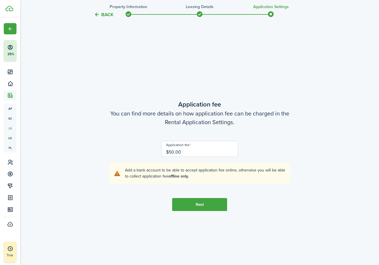
click at [186, 212] on tc-wizard-step "Application fee You can find more details on how application fee can be charged…" at bounding box center [199, 155] width 243 height 265
click at [185, 208] on button "Next" at bounding box center [199, 204] width 55 height 13
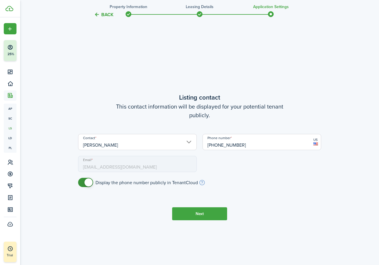
scroll to position [1289, 0]
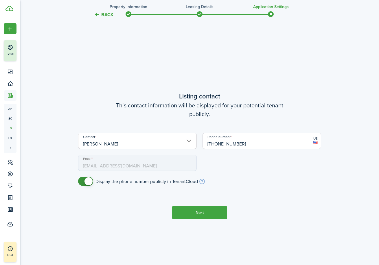
checkbox input "false"
click at [88, 180] on span at bounding box center [88, 182] width 8 height 8
click at [185, 212] on button "Next" at bounding box center [199, 212] width 55 height 13
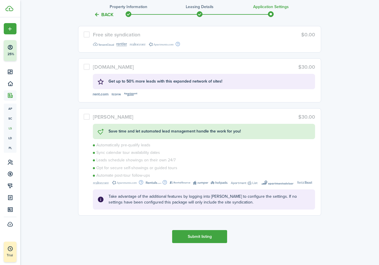
scroll to position [1662, 0]
